Goal: Information Seeking & Learning: Learn about a topic

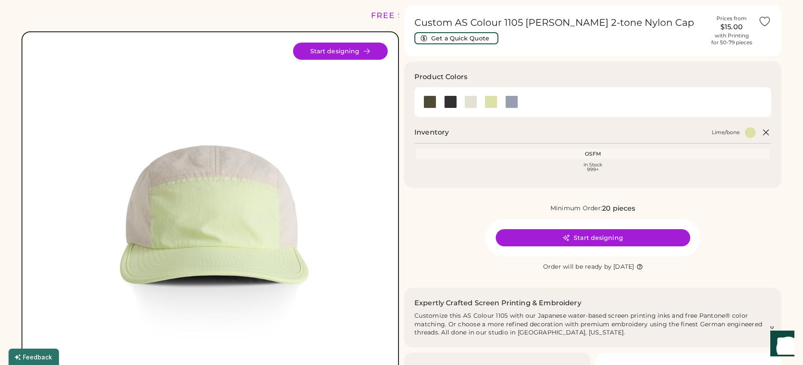
scroll to position [23, 0]
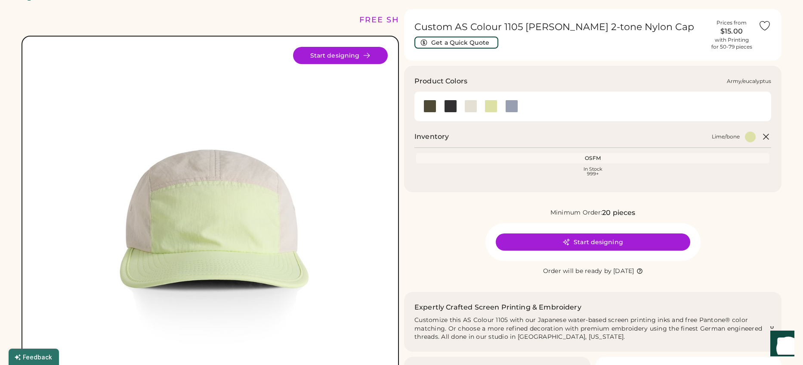
click at [429, 104] on div at bounding box center [429, 106] width 13 height 13
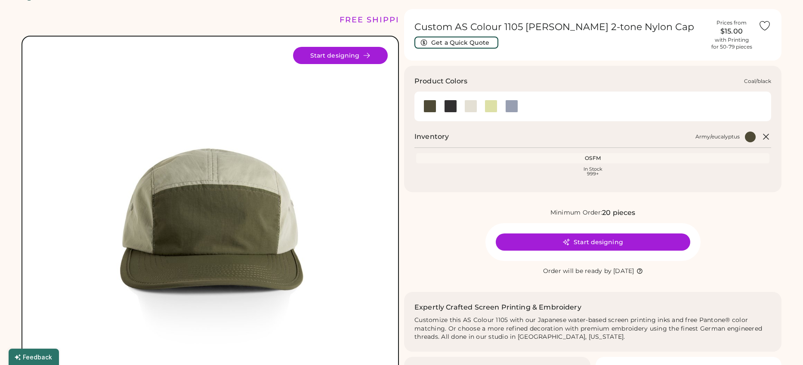
click at [448, 105] on div at bounding box center [450, 106] width 13 height 13
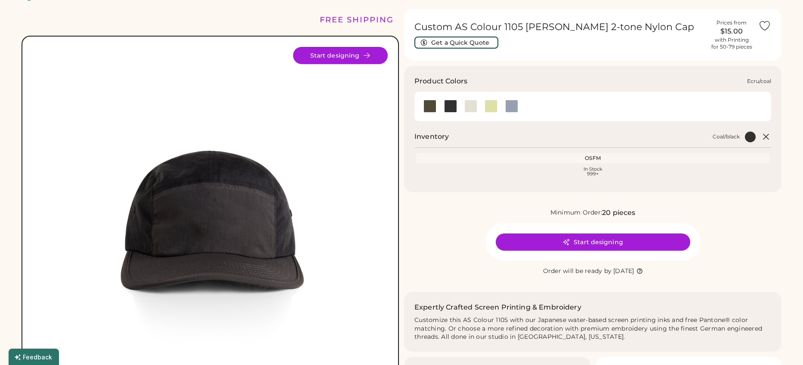
click at [476, 106] on div at bounding box center [470, 106] width 13 height 13
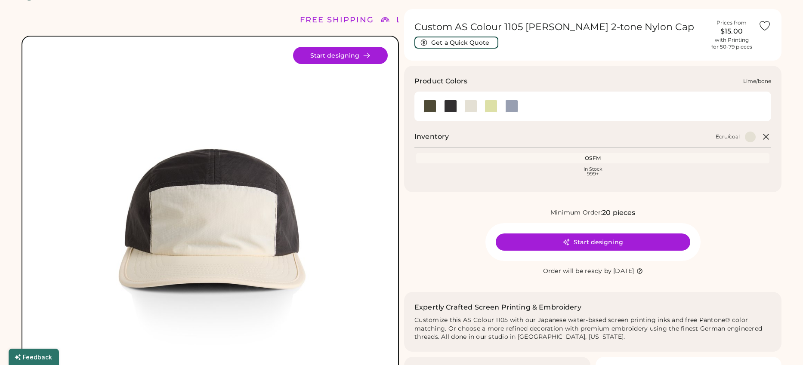
click at [495, 105] on div at bounding box center [490, 106] width 13 height 13
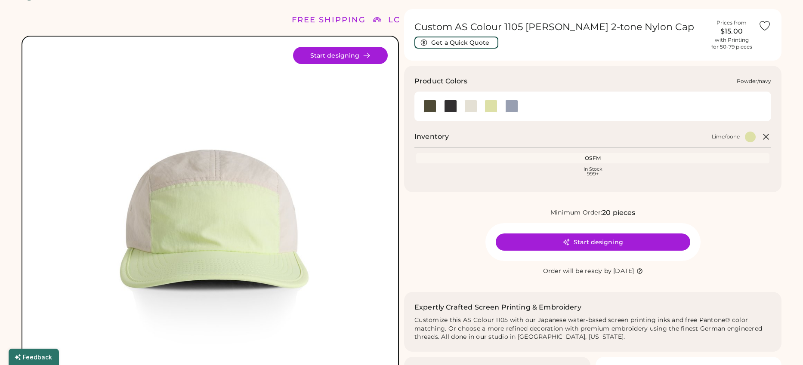
click at [508, 107] on div at bounding box center [511, 106] width 13 height 13
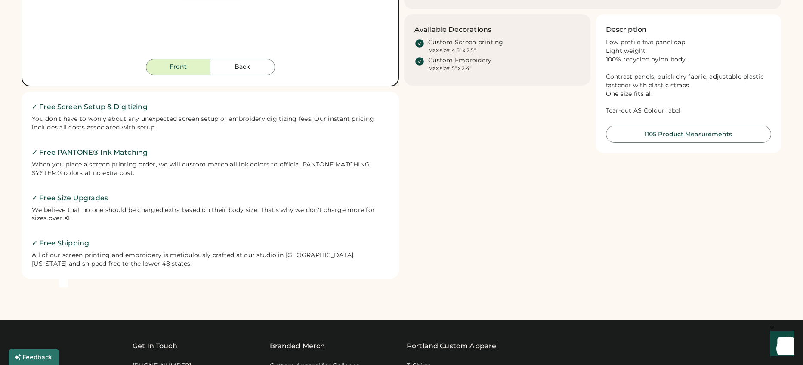
scroll to position [504, 0]
